Goal: Check status: Check status

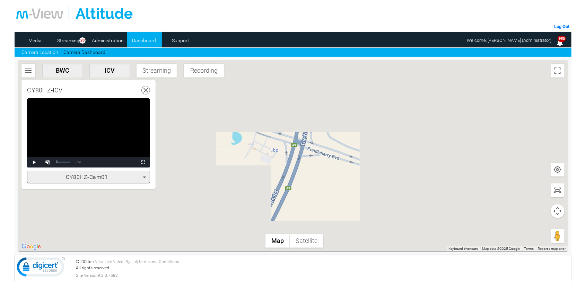
click at [47, 162] on span "Video Player" at bounding box center [48, 162] width 14 height 0
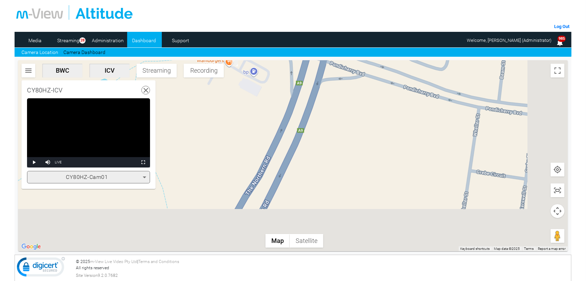
drag, startPoint x: 286, startPoint y: 197, endPoint x: 291, endPoint y: 128, distance: 69.1
click at [291, 128] on div at bounding box center [292, 155] width 549 height 191
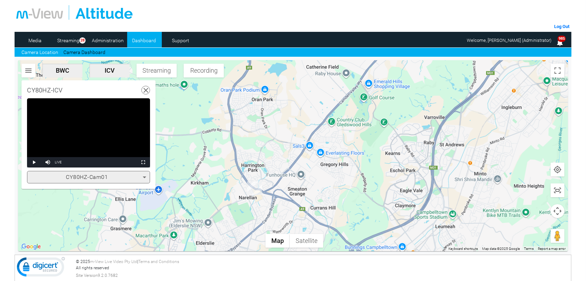
drag, startPoint x: 261, startPoint y: 184, endPoint x: 268, endPoint y: 97, distance: 87.5
click at [268, 97] on div at bounding box center [292, 155] width 549 height 191
click at [257, 188] on img "CY80HZ-ICV" at bounding box center [254, 188] width 15 height 14
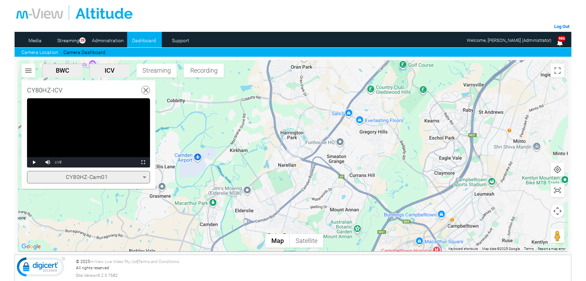
click at [114, 117] on video "Video Player" at bounding box center [88, 132] width 123 height 69
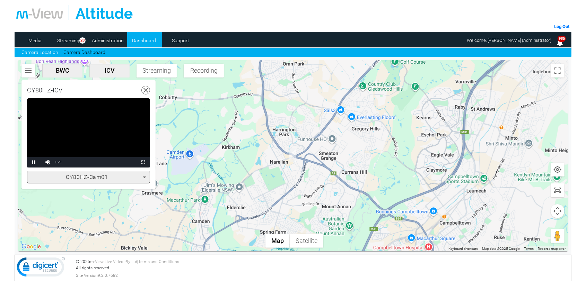
click at [88, 151] on video "Video Player" at bounding box center [88, 132] width 123 height 69
click at [49, 162] on span "Video Player" at bounding box center [48, 162] width 14 height 0
click at [33, 162] on span "Video Player" at bounding box center [34, 162] width 14 height 0
